Goal: Task Accomplishment & Management: Complete application form

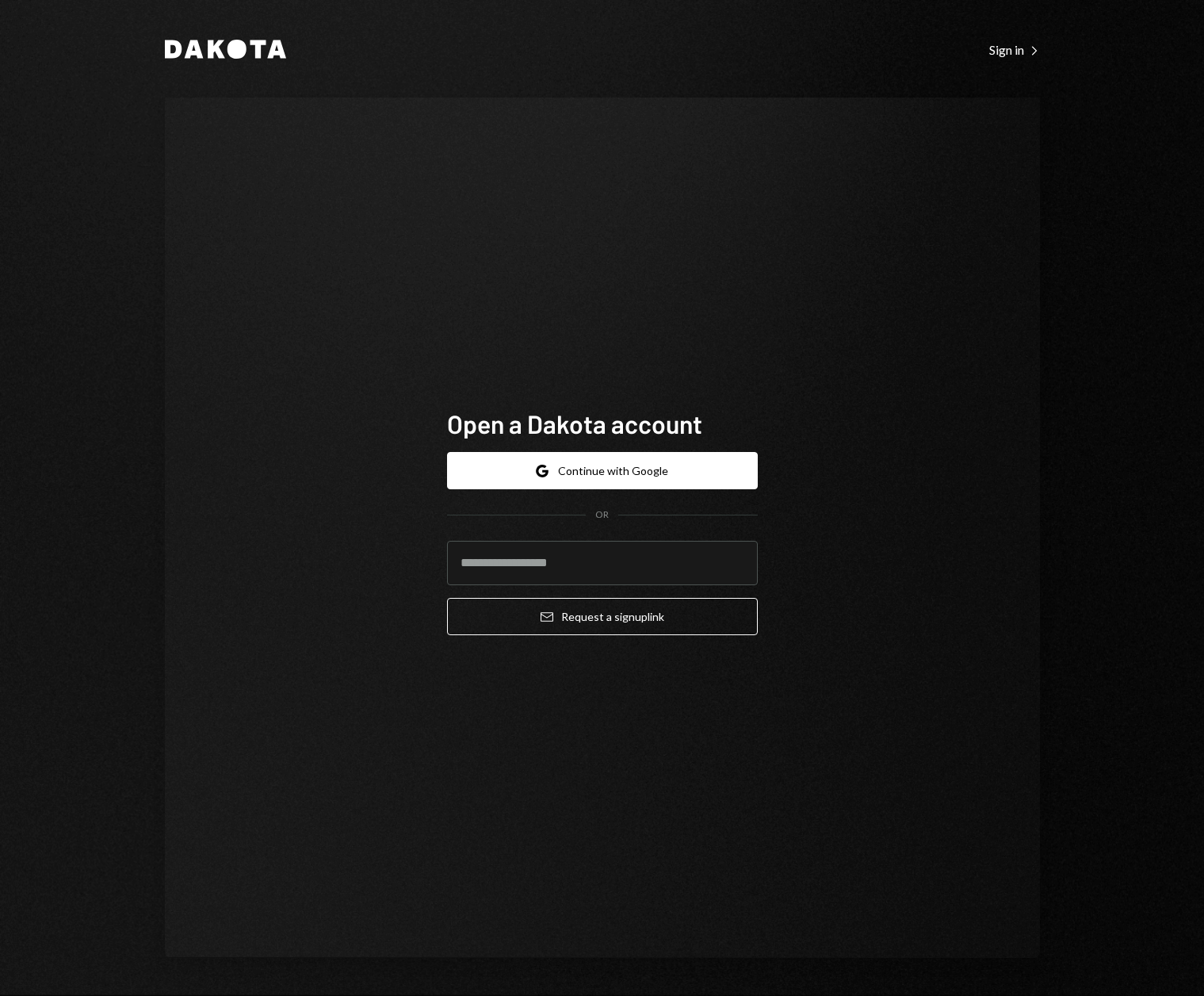
click at [386, 557] on div "Open a Dakota account Google Continue with Google OR Email Request a sign up li…" at bounding box center [602, 528] width 875 height 860
click at [520, 562] on input "email" at bounding box center [602, 563] width 311 height 45
type input "**********"
click at [578, 619] on button "Email Request a sign up link" at bounding box center [602, 616] width 311 height 37
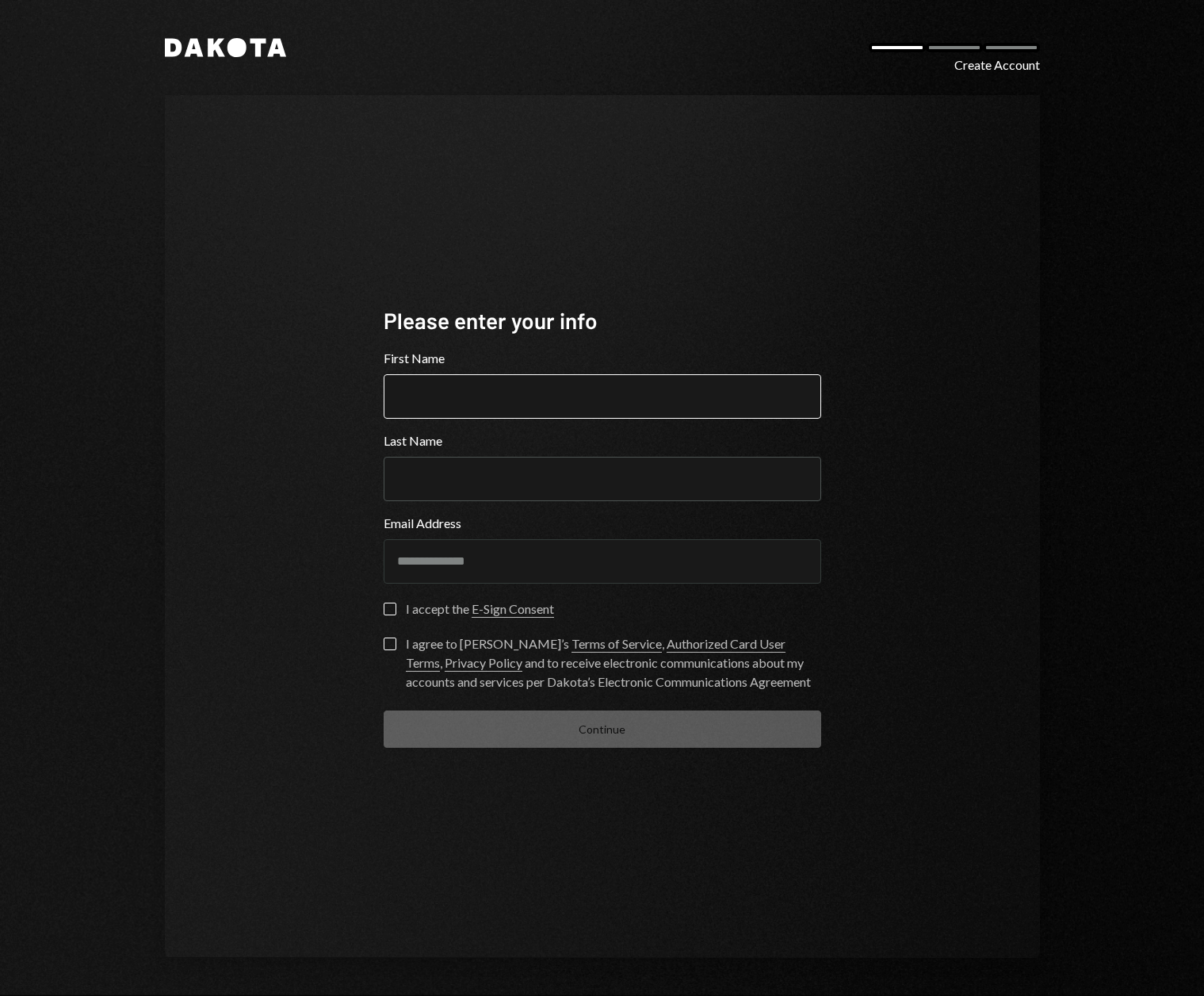
type input "*"
type input "*****"
type button "on"
click at [392, 602] on button "on" at bounding box center [390, 608] width 13 height 13
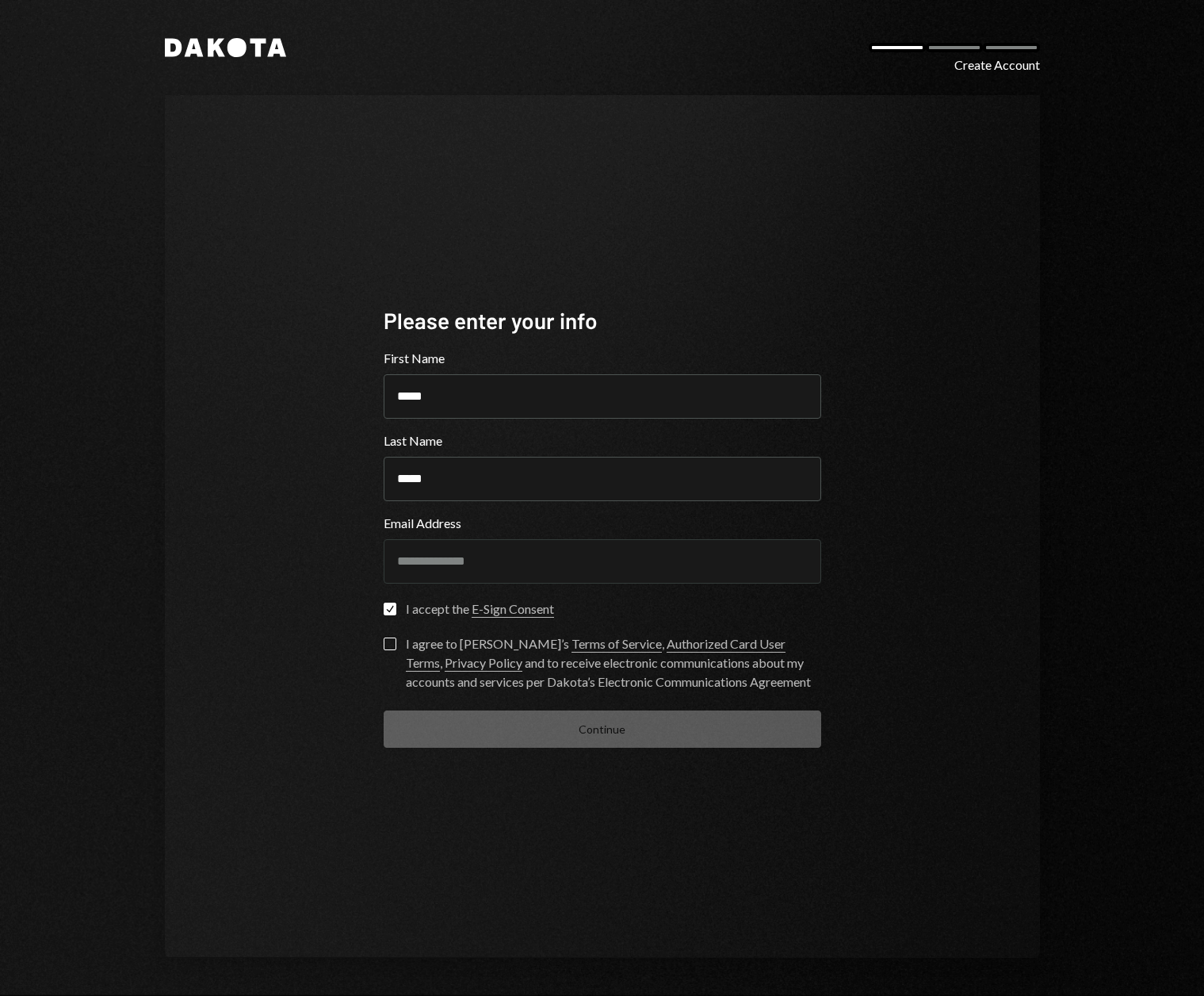
click at [392, 650] on label "I agree to Dakota’s Terms of Service , Authorized Card User Terms , Privacy Pol…" at bounding box center [602, 664] width 437 height 54
click at [392, 650] on button "I agree to Dakota’s Terms of Service , Authorized Card User Terms , Privacy Pol…" at bounding box center [390, 643] width 13 height 13
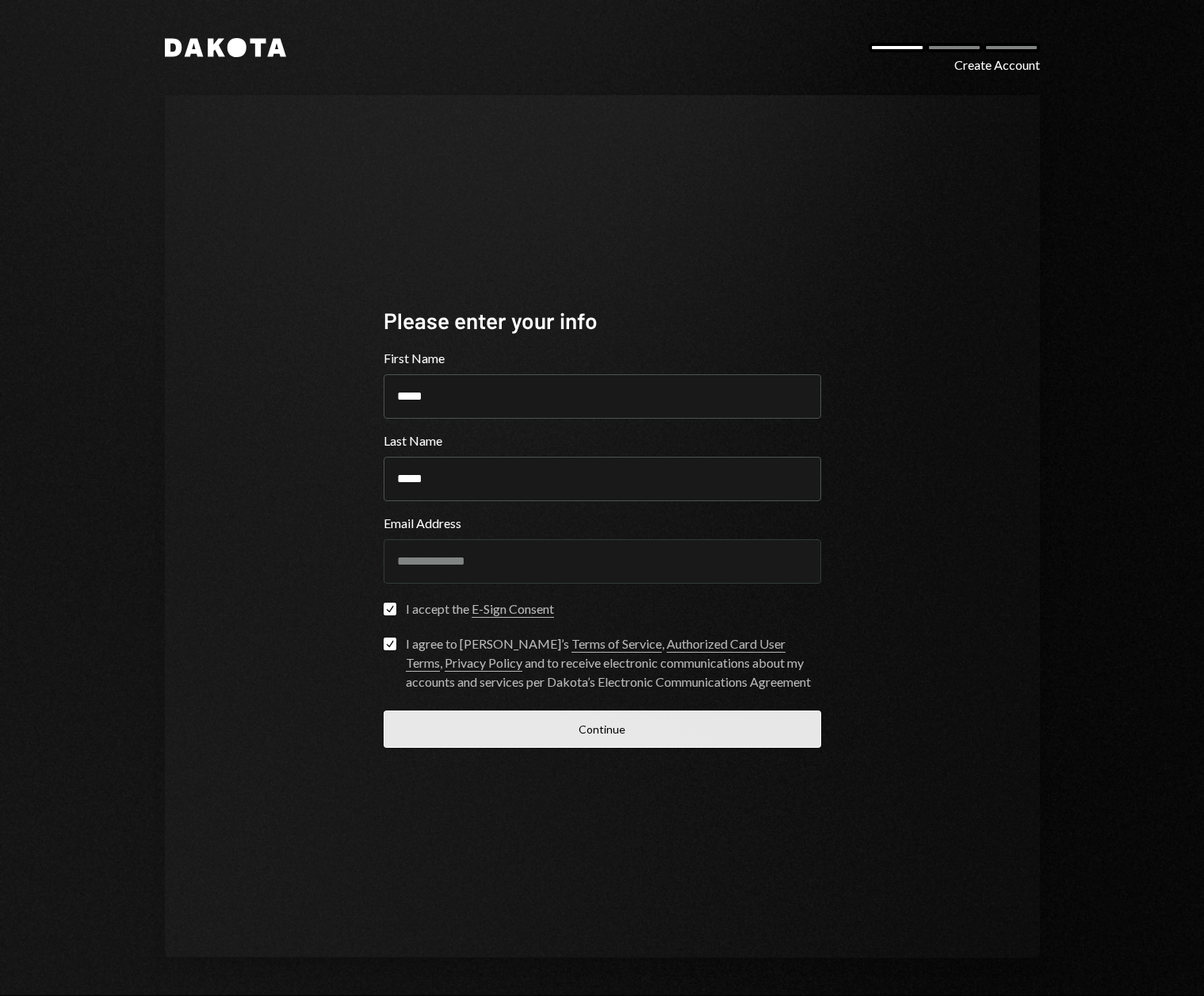
click at [596, 734] on button "Continue" at bounding box center [602, 729] width 437 height 37
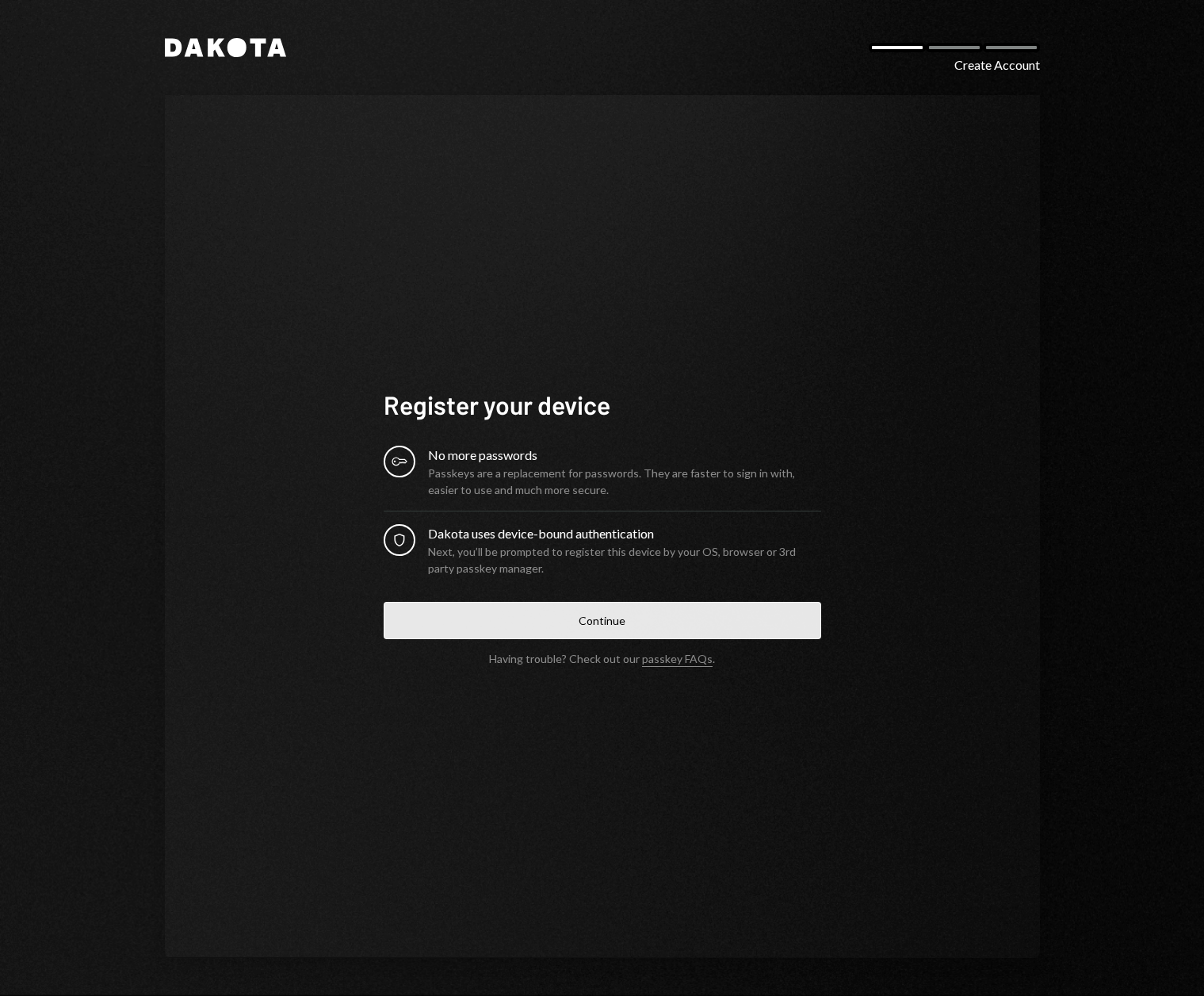
click at [598, 620] on button "Continue" at bounding box center [602, 621] width 437 height 37
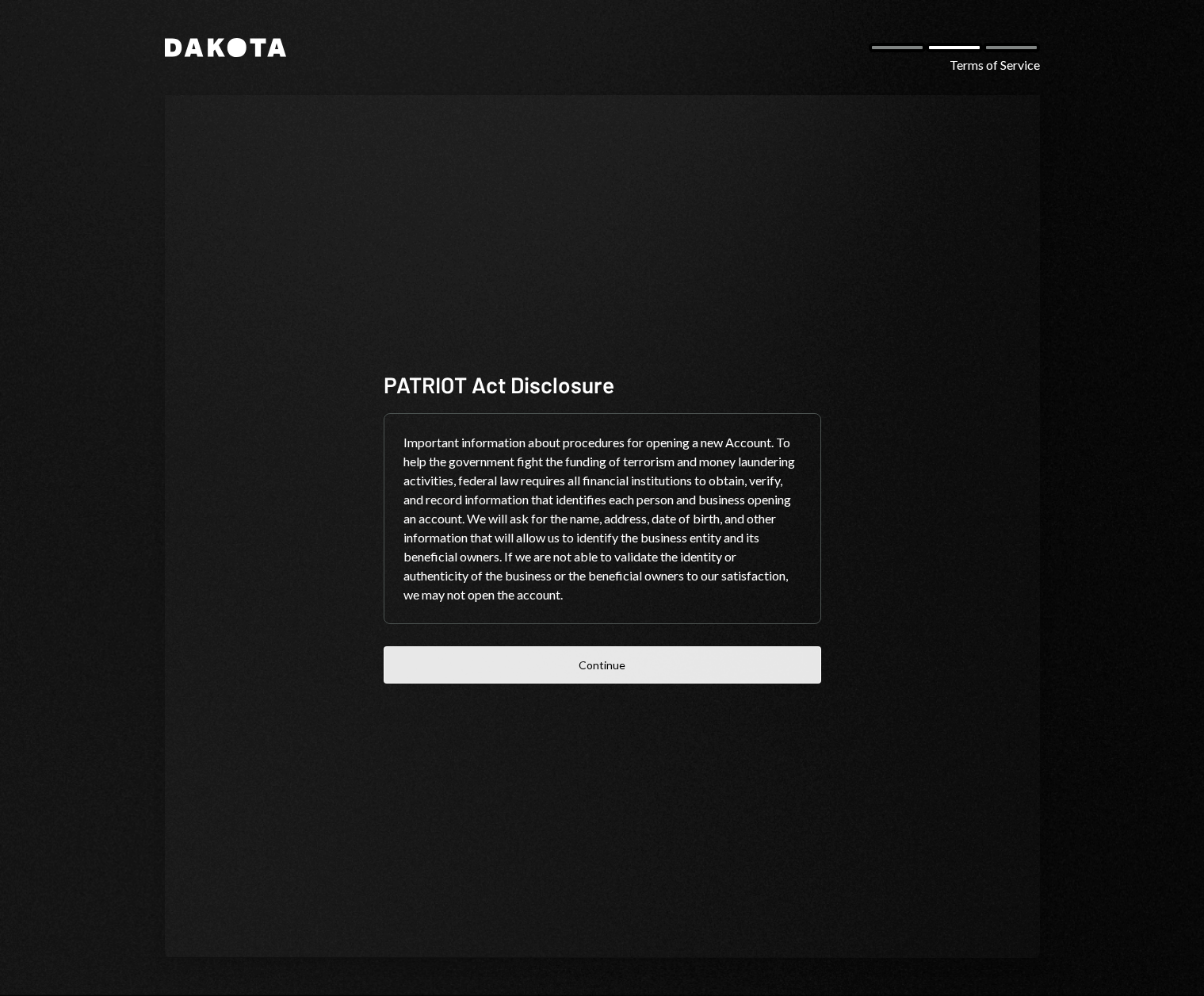
click at [608, 666] on button "Continue" at bounding box center [602, 664] width 437 height 37
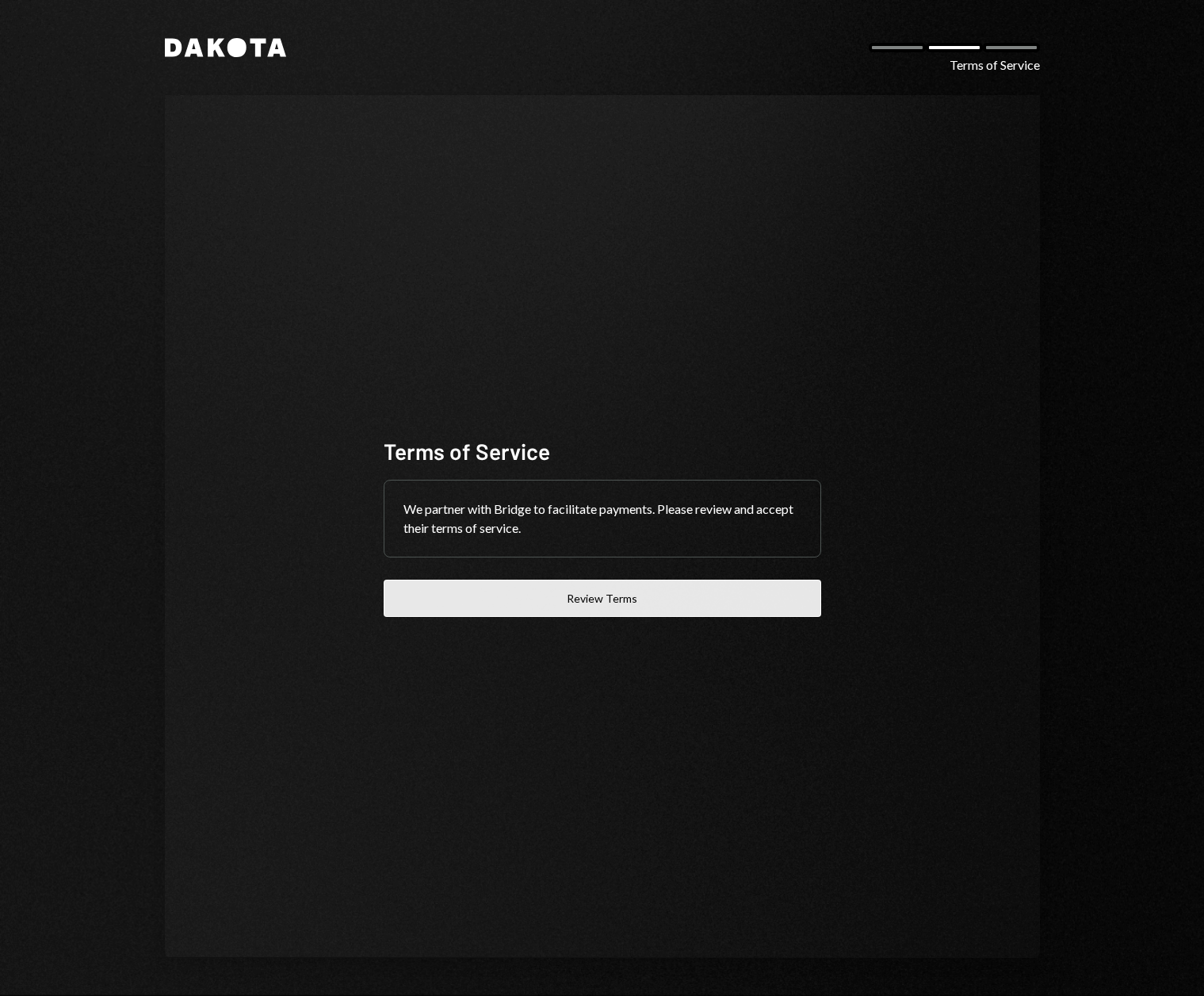
click at [593, 595] on button "Review Terms" at bounding box center [602, 598] width 437 height 37
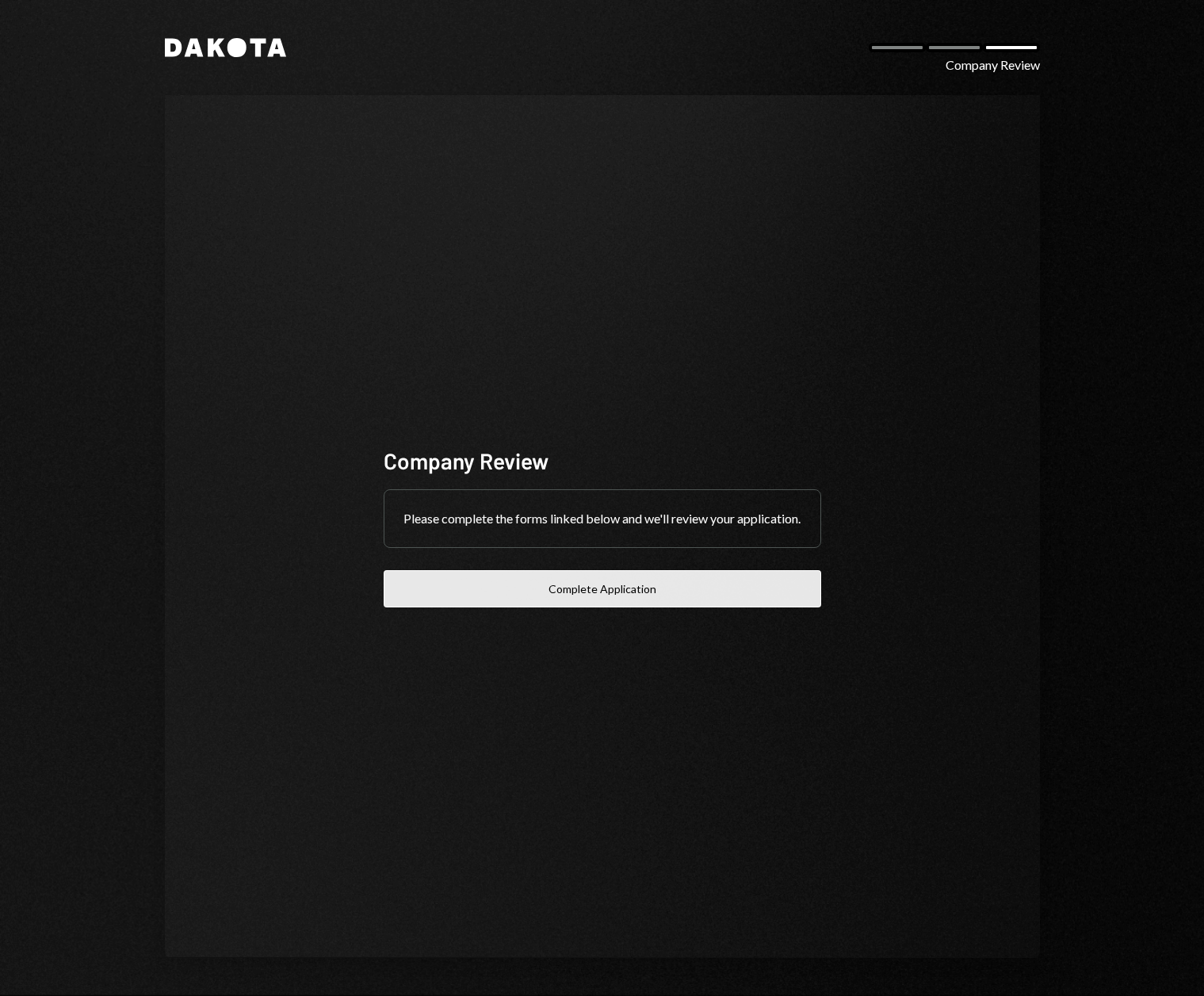
click at [633, 597] on button "Complete Application" at bounding box center [602, 589] width 437 height 37
